Goal: Obtain resource: Obtain resource

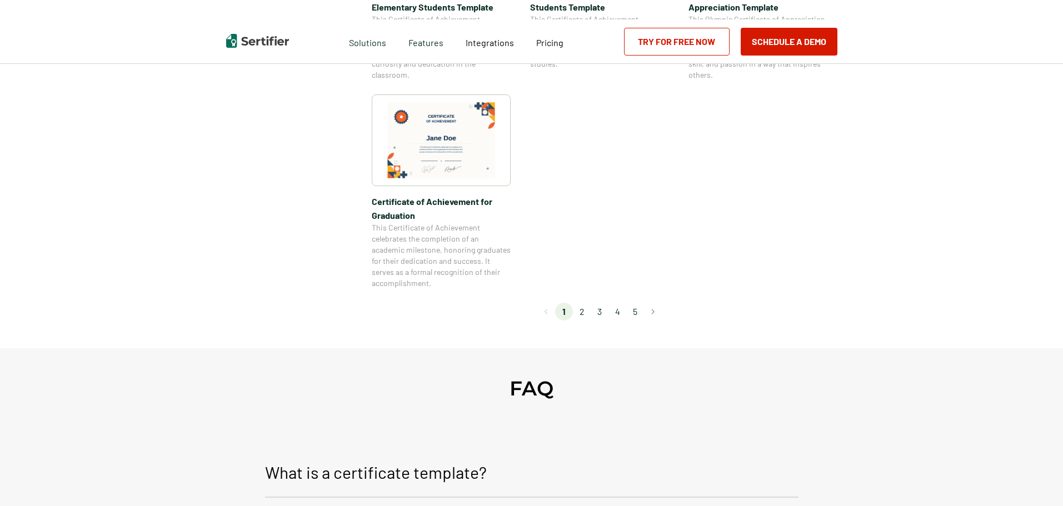
scroll to position [965, 0]
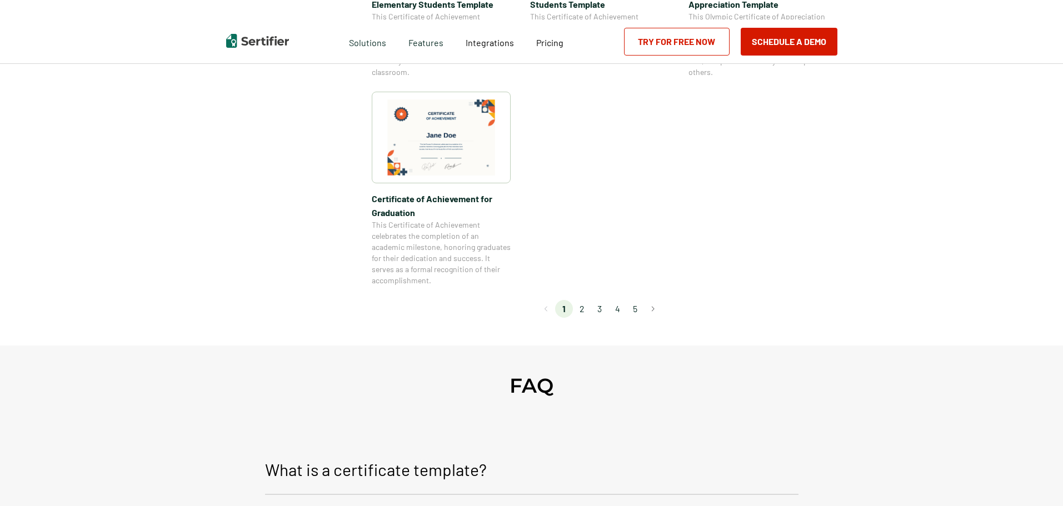
click at [587, 308] on li "2" at bounding box center [582, 309] width 18 height 18
click at [579, 309] on li "2" at bounding box center [582, 309] width 18 height 18
click at [582, 307] on li "2" at bounding box center [582, 309] width 18 height 18
click at [453, 266] on span "This Certificate of Achievement celebrates the completion of an academic milest…" at bounding box center [441, 252] width 139 height 67
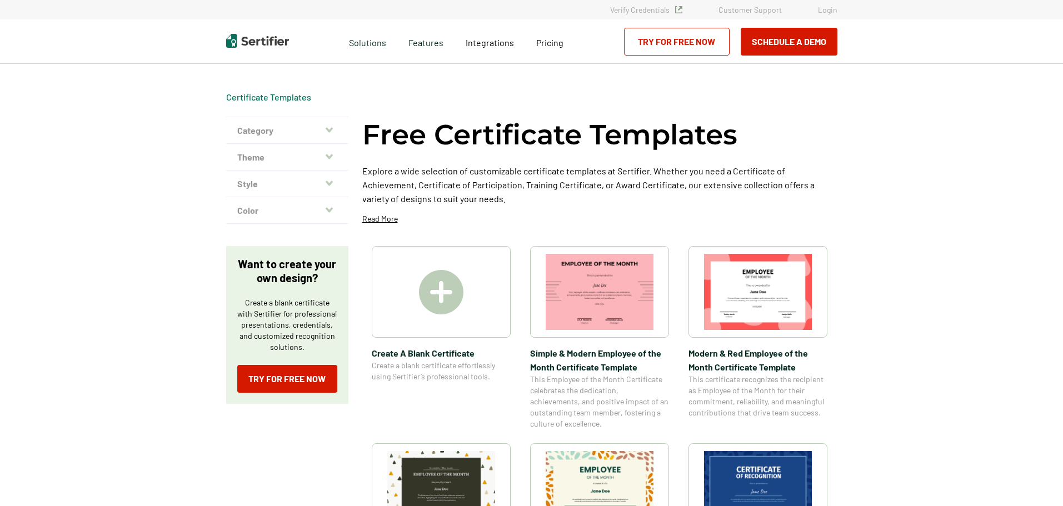
scroll to position [964, 0]
